Goal: Information Seeking & Learning: Find specific fact

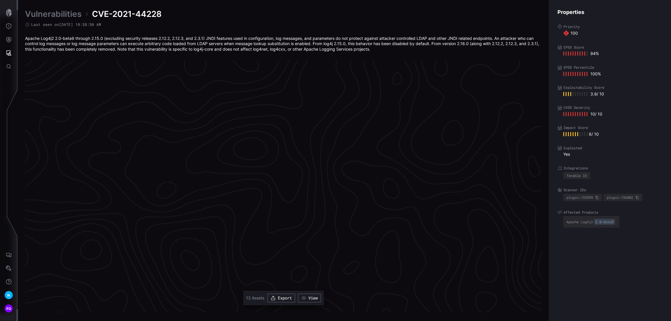
scroll to position [1190, 232]
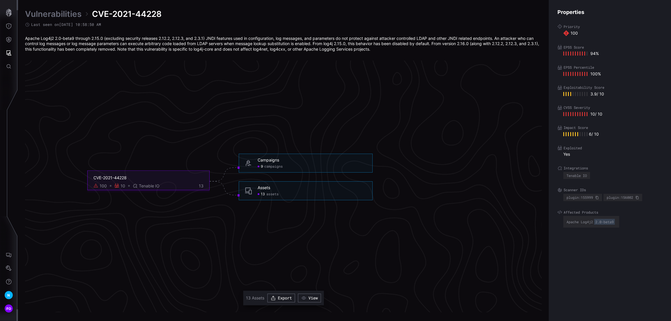
click at [17, 13] on span at bounding box center [9, 11] width 18 height 5
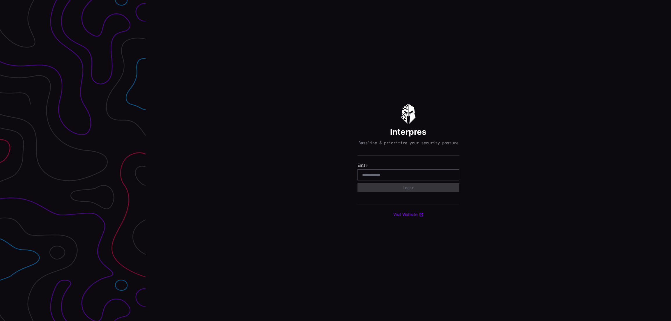
click at [391, 181] on div at bounding box center [409, 175] width 102 height 11
click at [405, 178] on input "email" at bounding box center [408, 174] width 93 height 5
type input "**********"
click at [388, 192] on button "Login" at bounding box center [409, 188] width 102 height 9
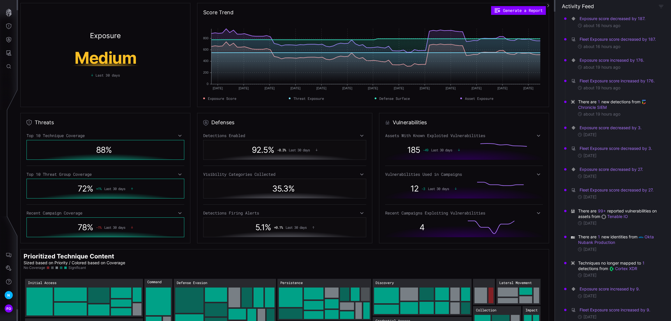
click at [453, 147] on div "185 -49 Last 30 days" at bounding box center [437, 150] width 70 height 16
click at [537, 137] on icon at bounding box center [539, 135] width 4 height 5
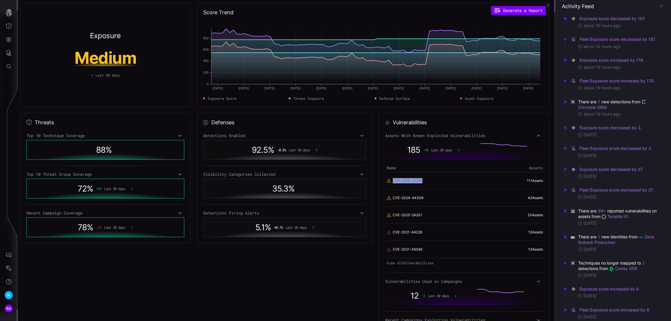
drag, startPoint x: 426, startPoint y: 182, endPoint x: 390, endPoint y: 183, distance: 35.3
click at [390, 183] on span "CVE-2025-24085" at bounding box center [419, 180] width 64 height 5
copy link "CVE-2025-24085"
click at [532, 181] on link "111 Asset s" at bounding box center [535, 181] width 16 height 4
